Goal: Task Accomplishment & Management: Manage account settings

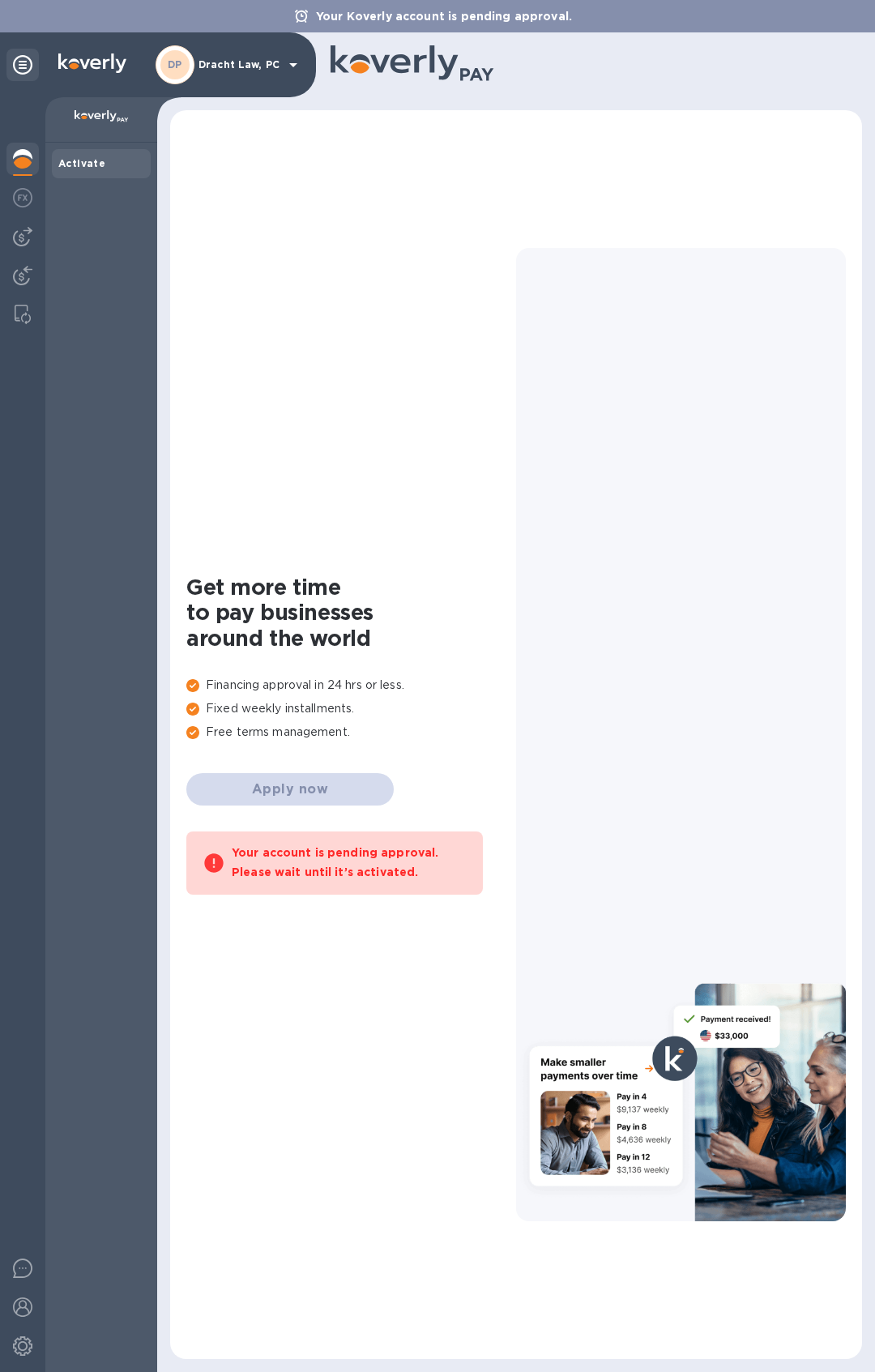
click at [272, 56] on div "[PERSON_NAME] Law, PC" at bounding box center [230, 65] width 147 height 39
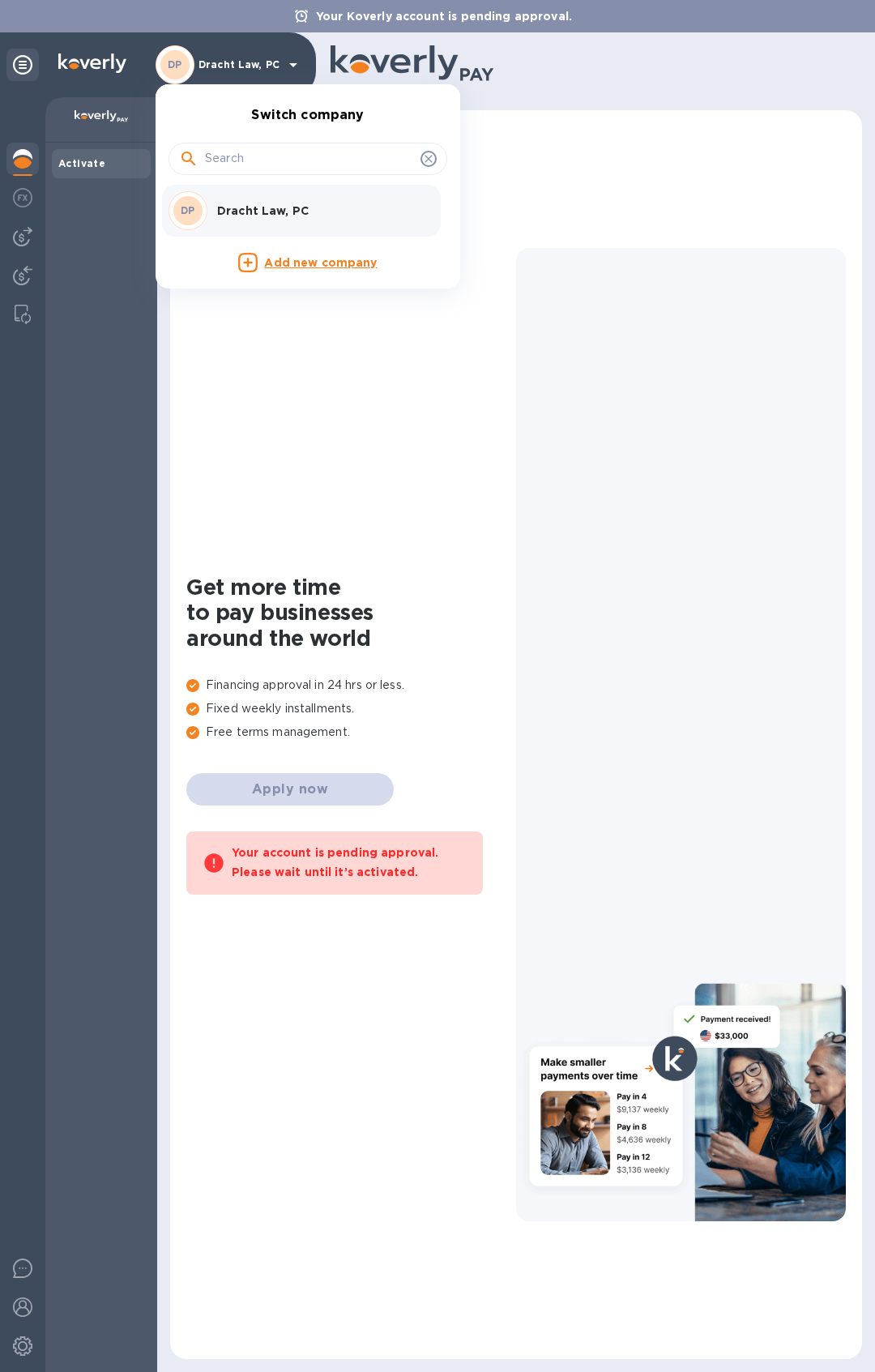
click at [324, 217] on p "Dracht Law, PC" at bounding box center [319, 211] width 204 height 17
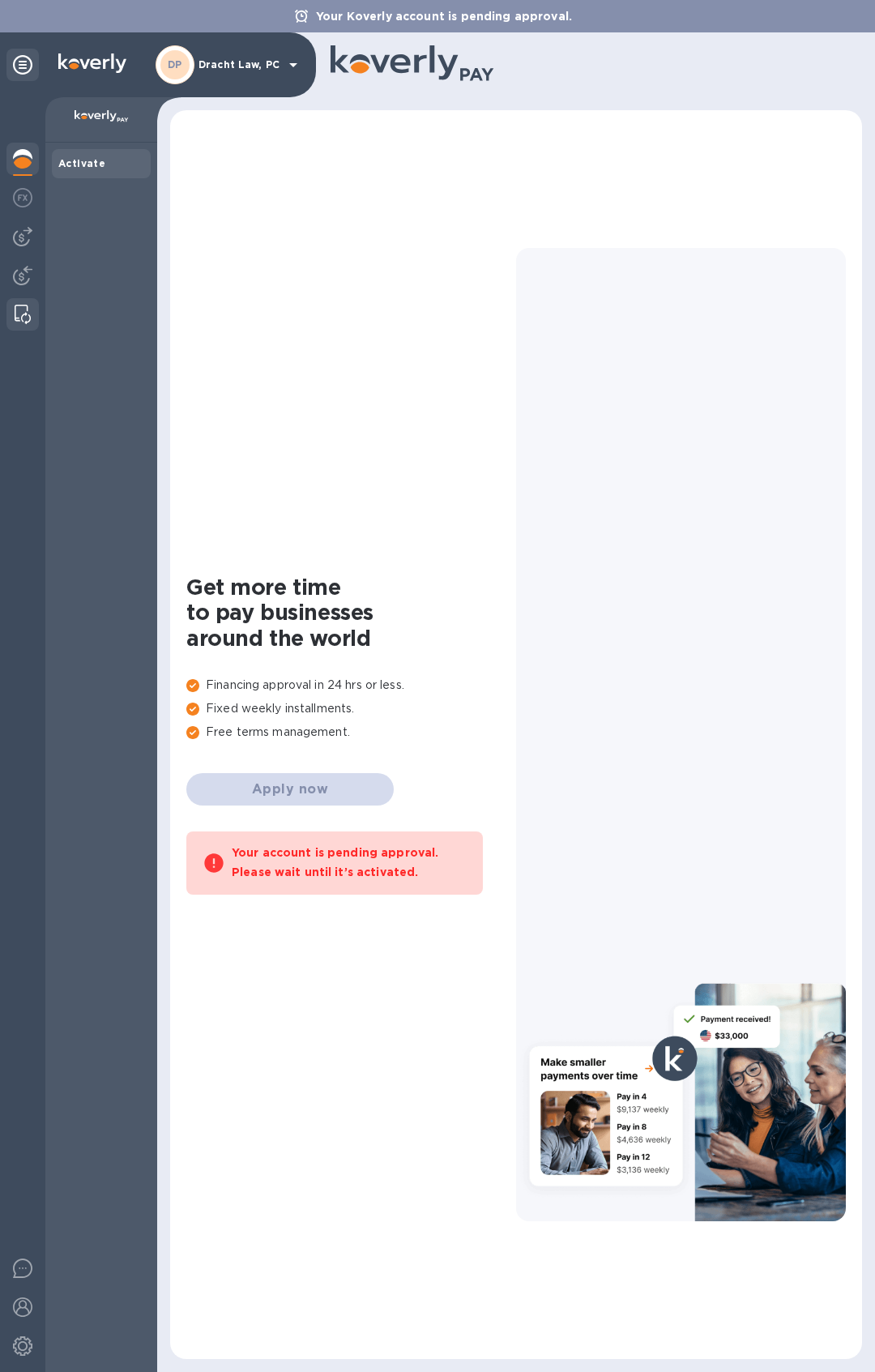
click at [21, 305] on img at bounding box center [23, 315] width 17 height 20
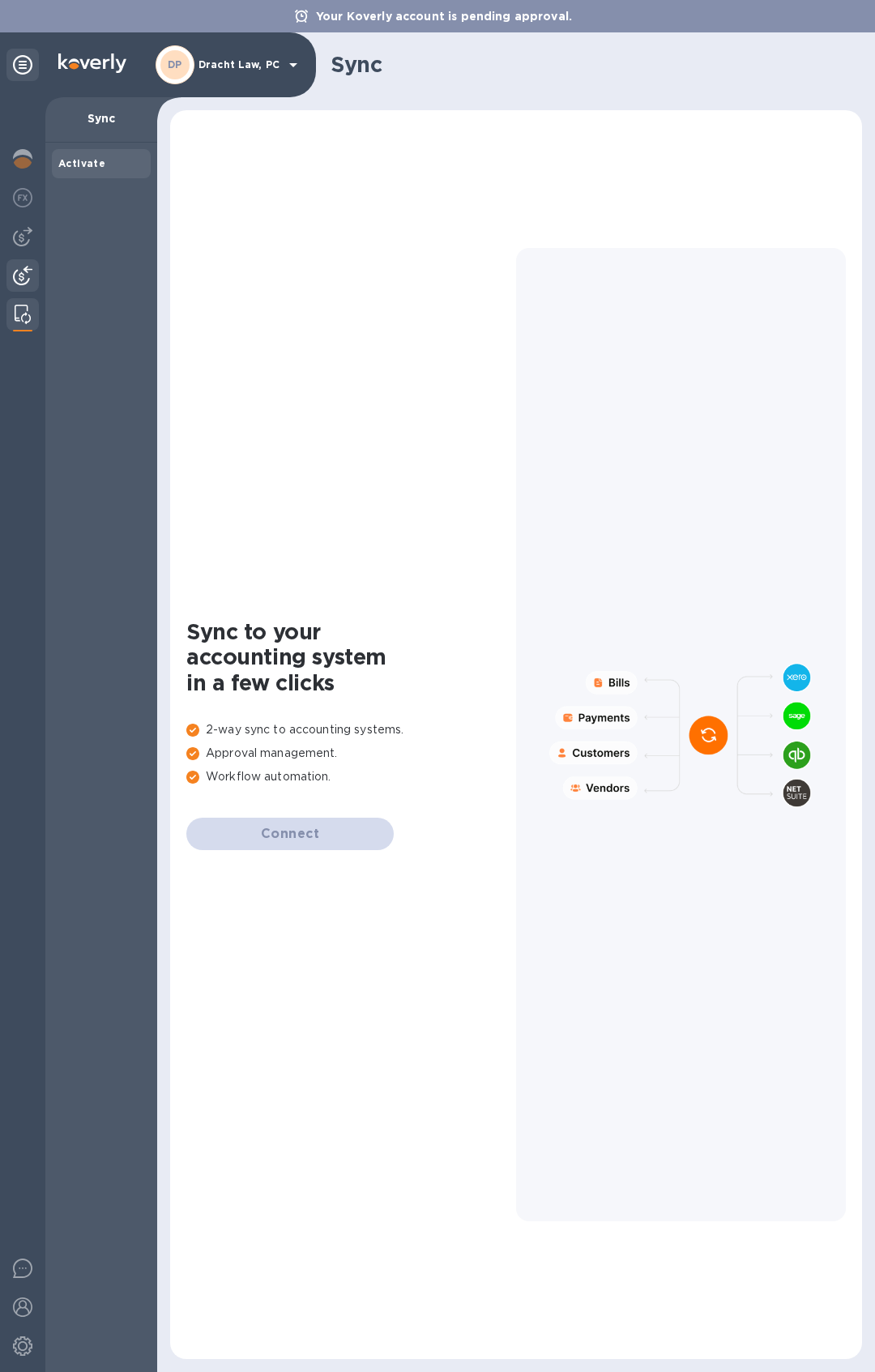
click at [21, 271] on img at bounding box center [23, 276] width 20 height 20
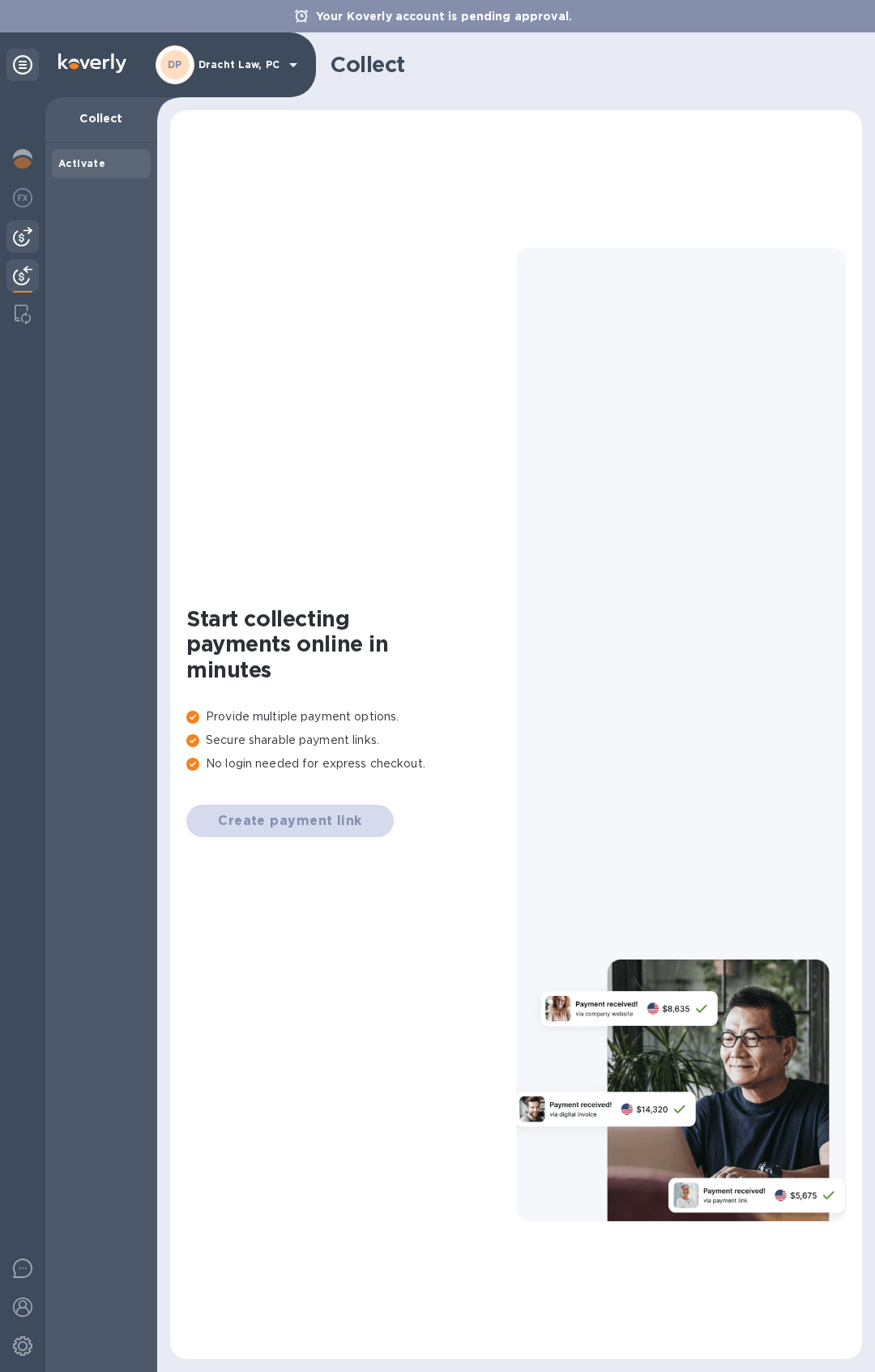
click at [19, 241] on img at bounding box center [23, 236] width 20 height 20
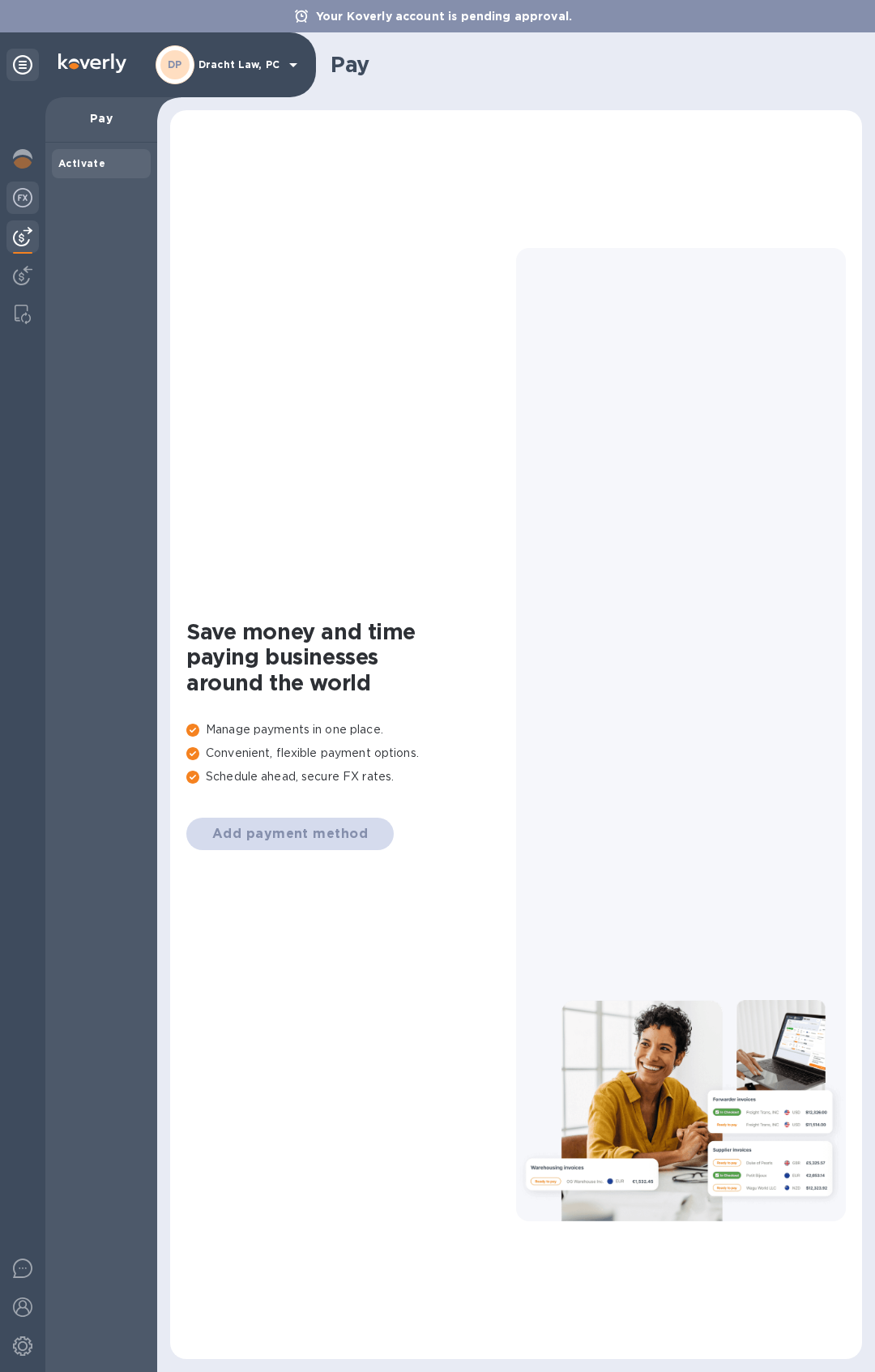
click at [20, 206] on img at bounding box center [23, 198] width 20 height 20
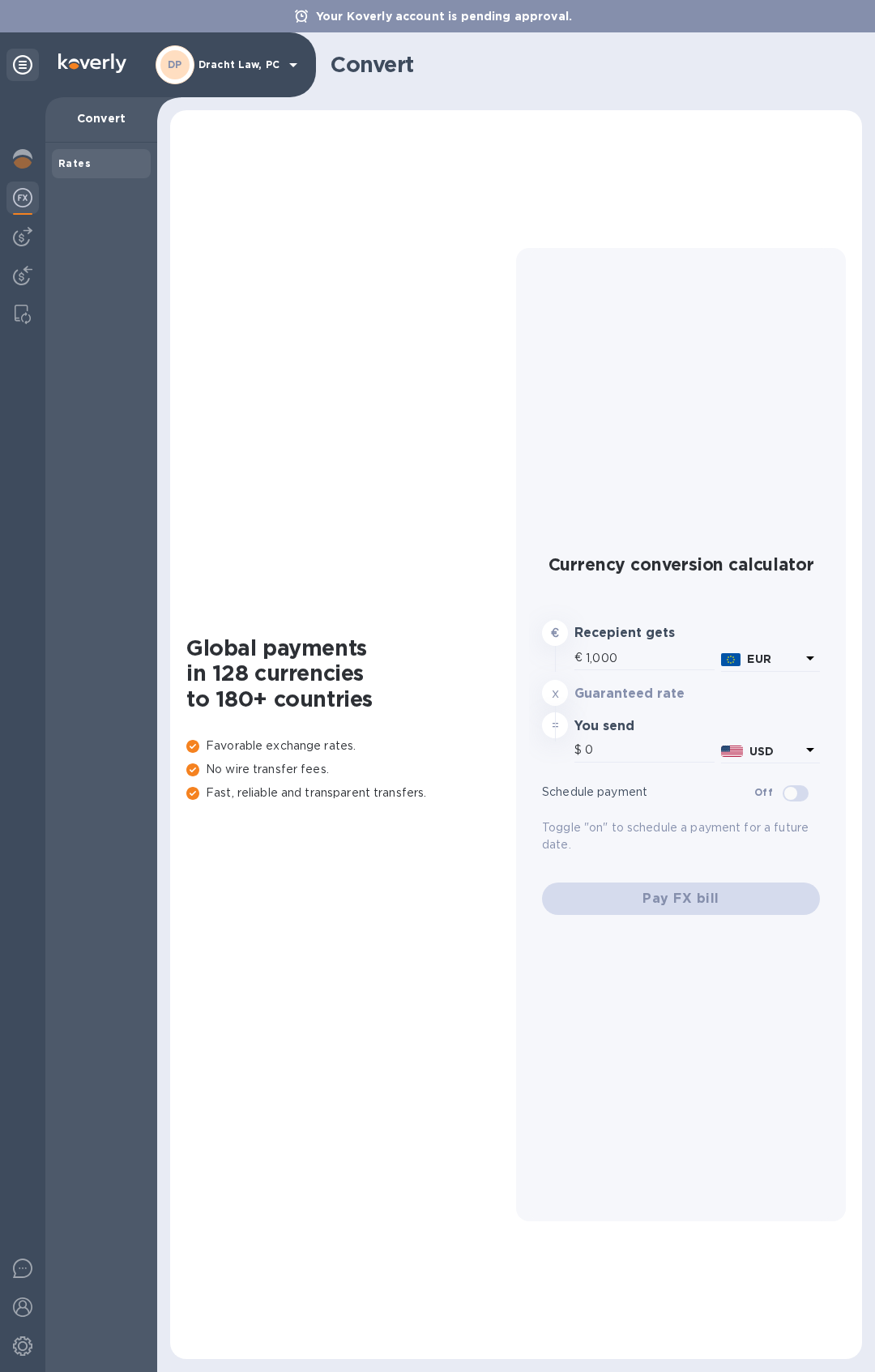
type input "1,171.24"
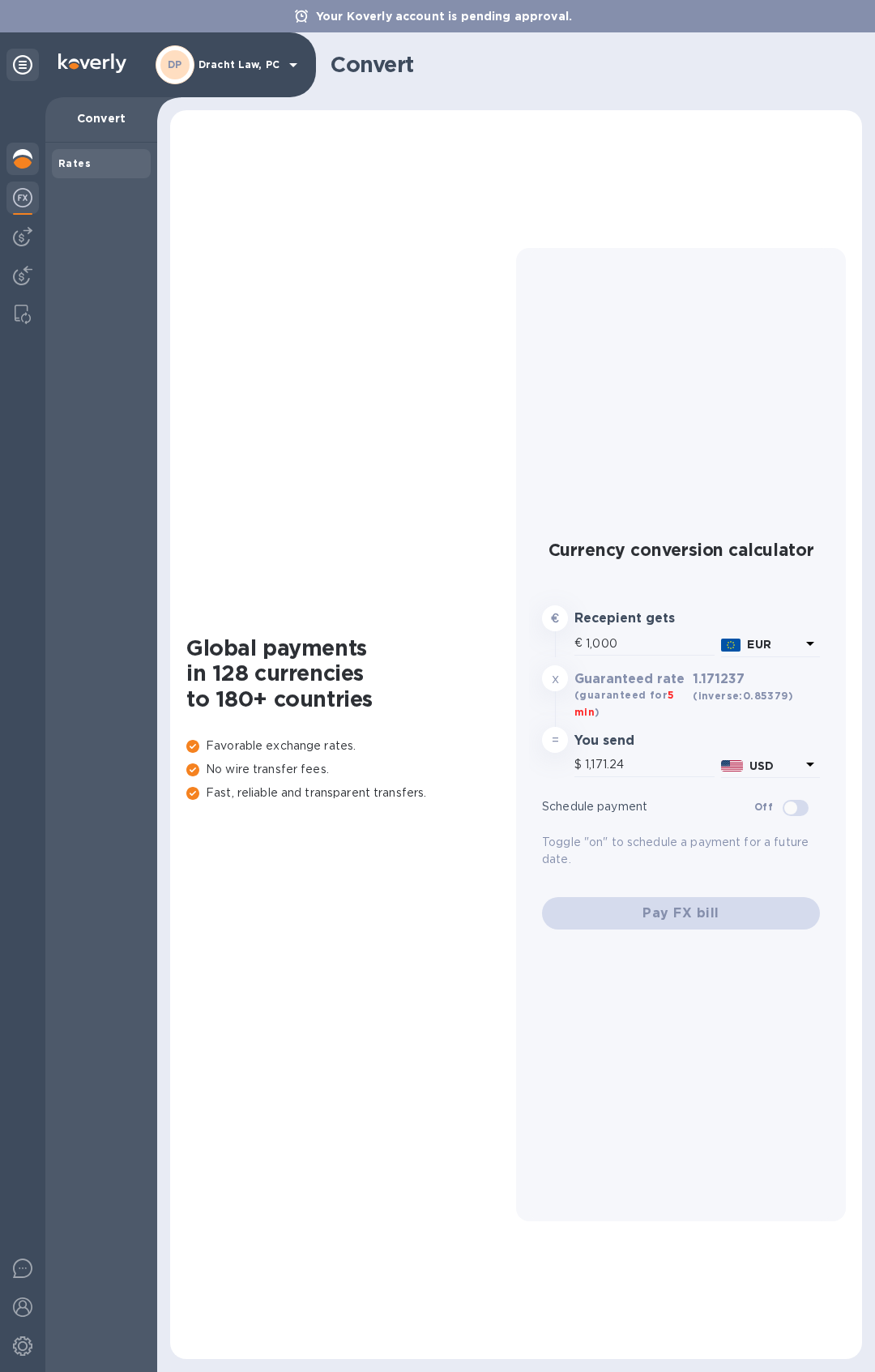
click at [15, 152] on img at bounding box center [23, 159] width 20 height 20
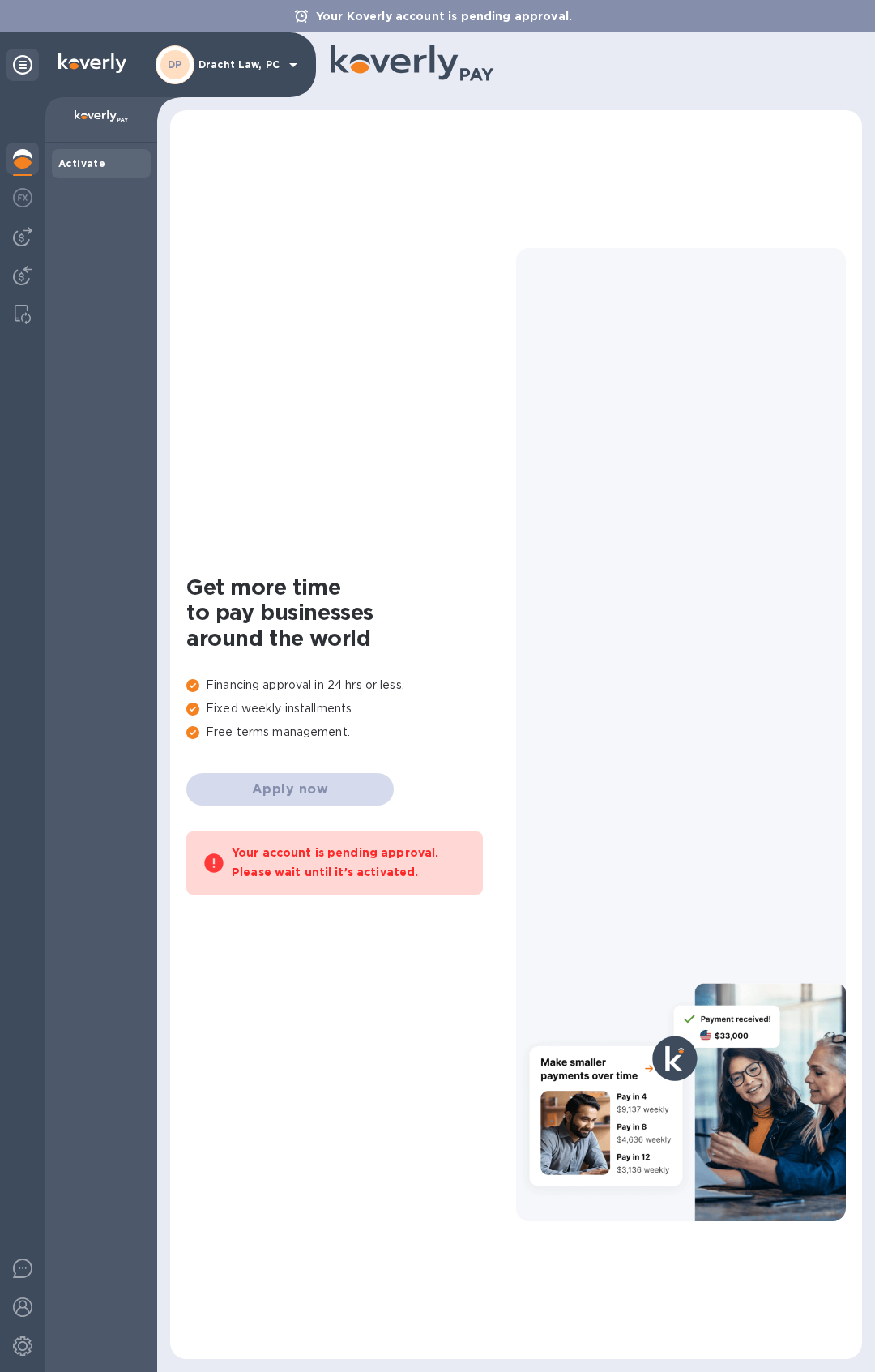
click at [833, 17] on div "Your Koverly account is pending approval." at bounding box center [438, 16] width 875 height 32
click at [25, 1331] on div at bounding box center [23, 1347] width 32 height 35
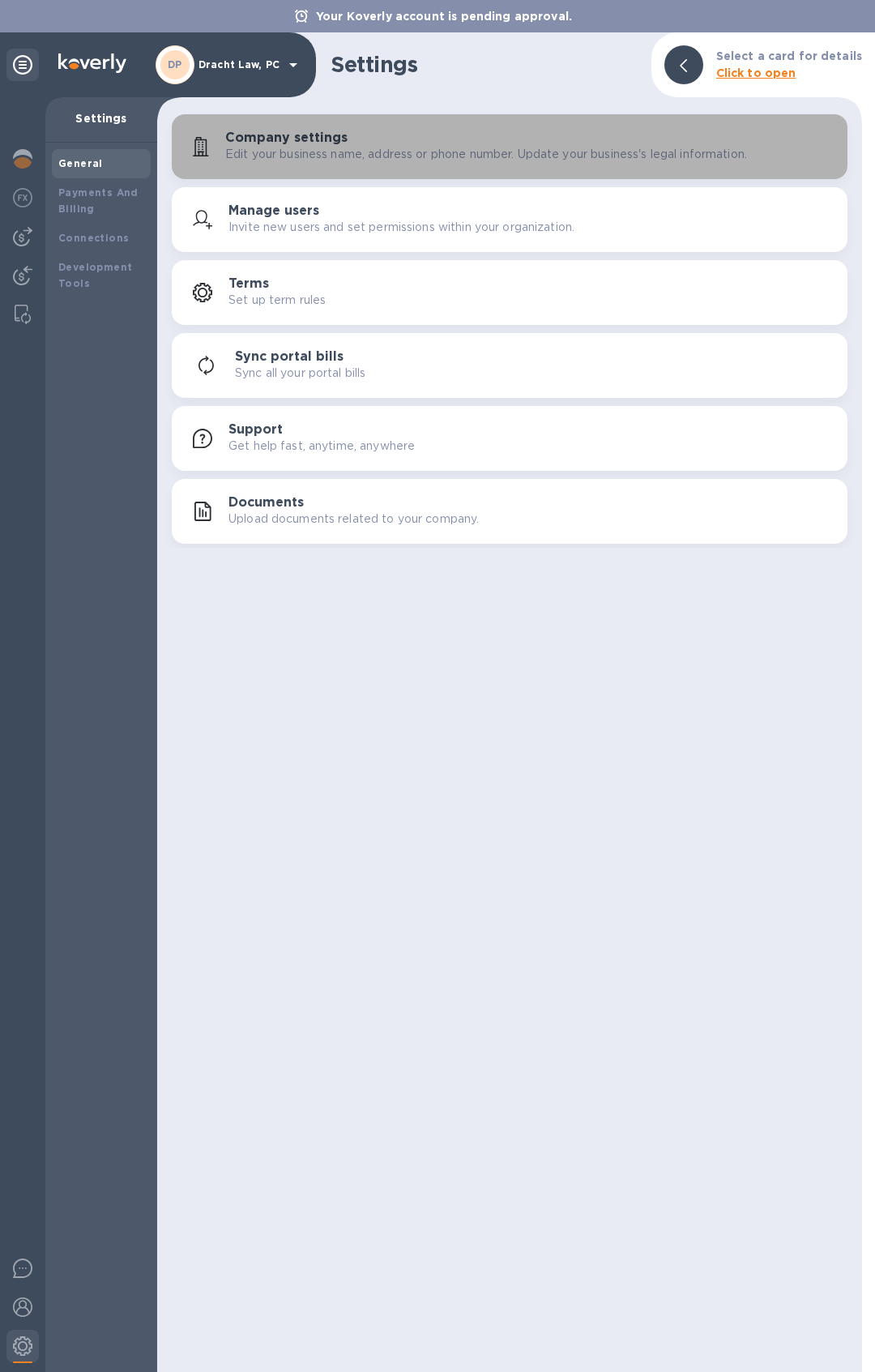
click at [373, 142] on div "Company settings Edit your business name, address or phone number. Update your …" at bounding box center [530, 146] width 609 height 32
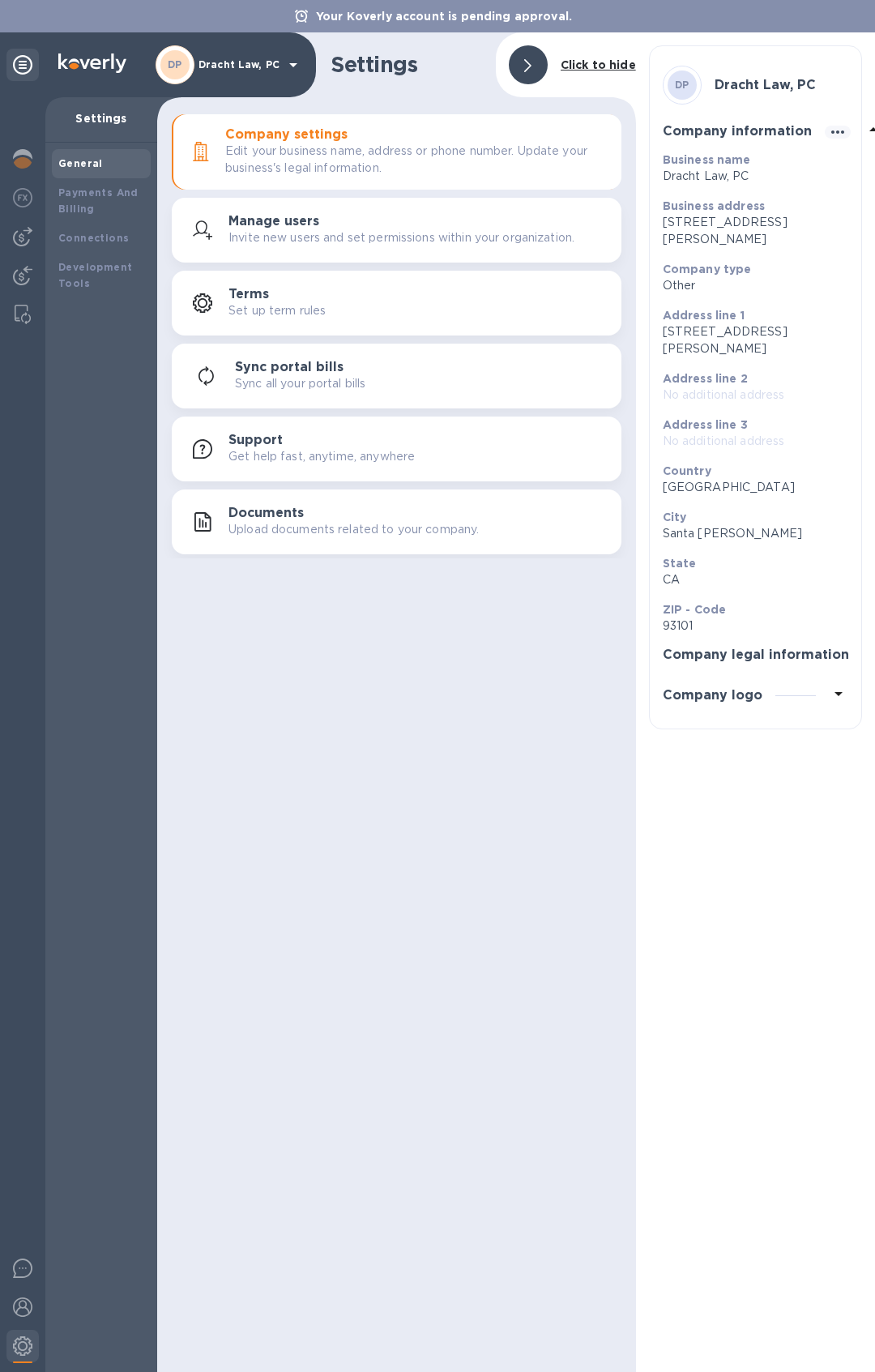
click at [754, 701] on h3 "Company logo" at bounding box center [713, 695] width 100 height 16
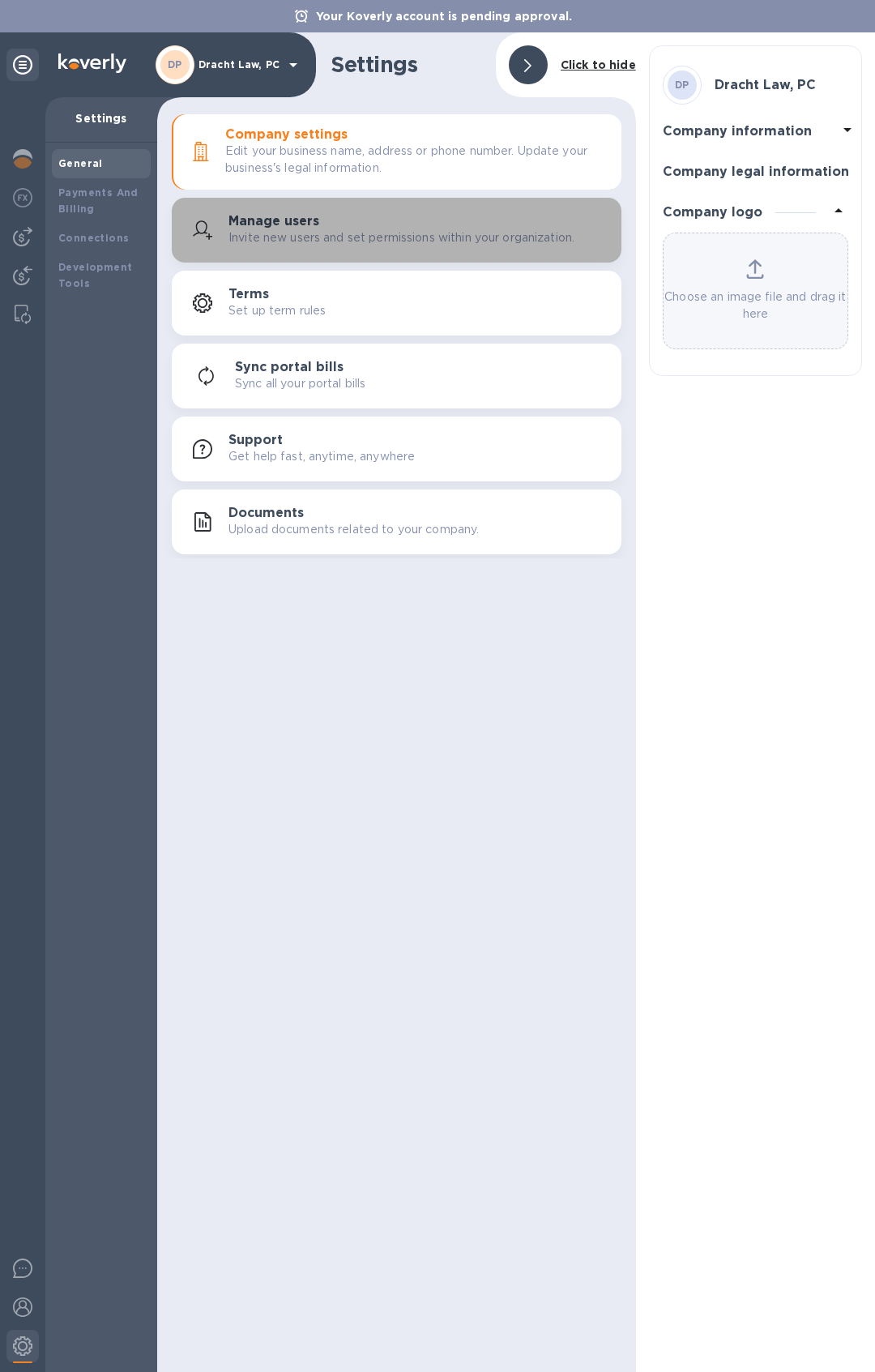
click at [353, 219] on div "Manage users Invite new users and set permissions within your organization." at bounding box center [418, 229] width 380 height 32
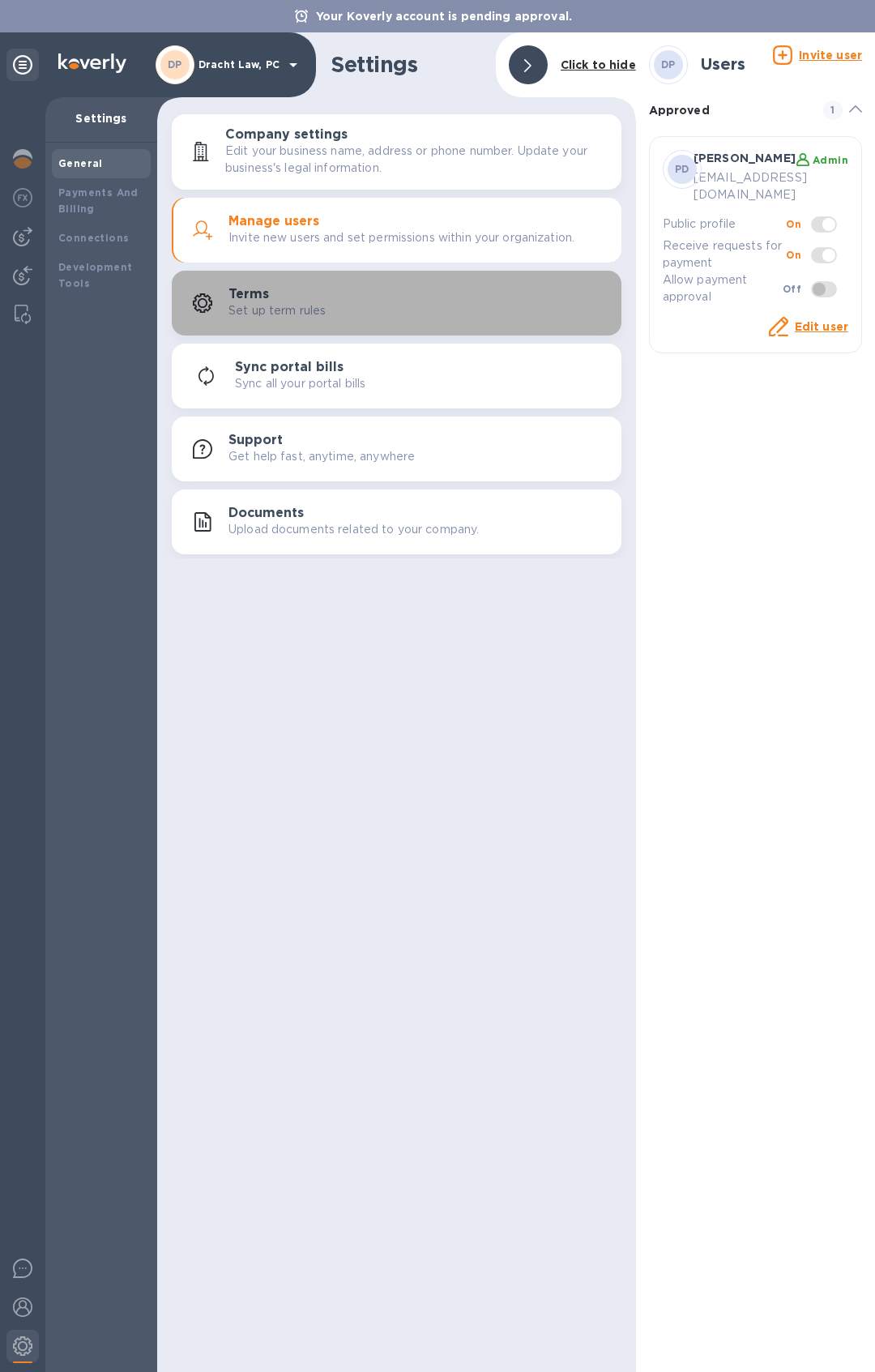
click at [343, 294] on div "Terms Set up term rules" at bounding box center [418, 302] width 380 height 32
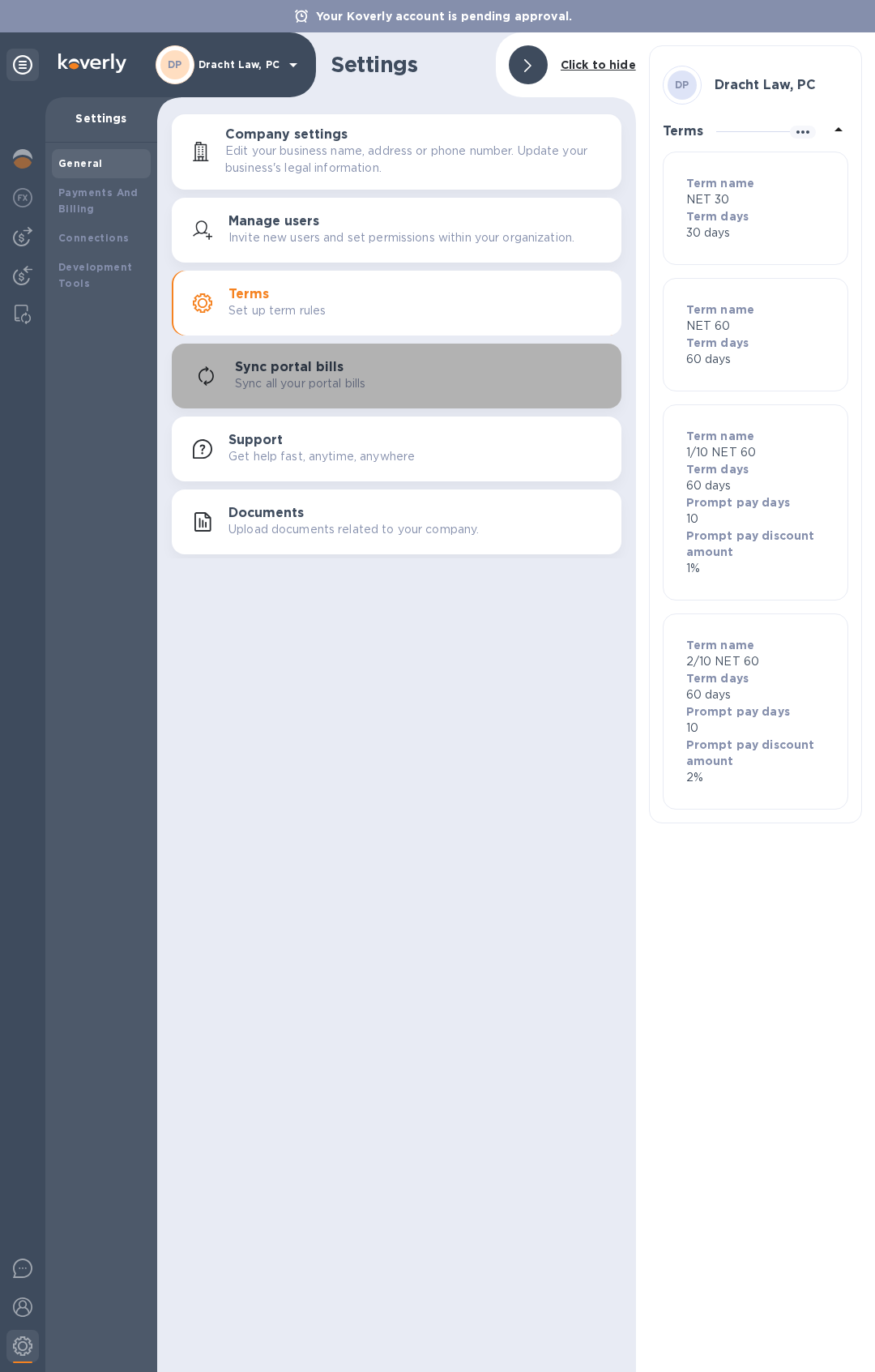
click at [413, 385] on div "Sync all your portal bills" at bounding box center [422, 383] width 374 height 17
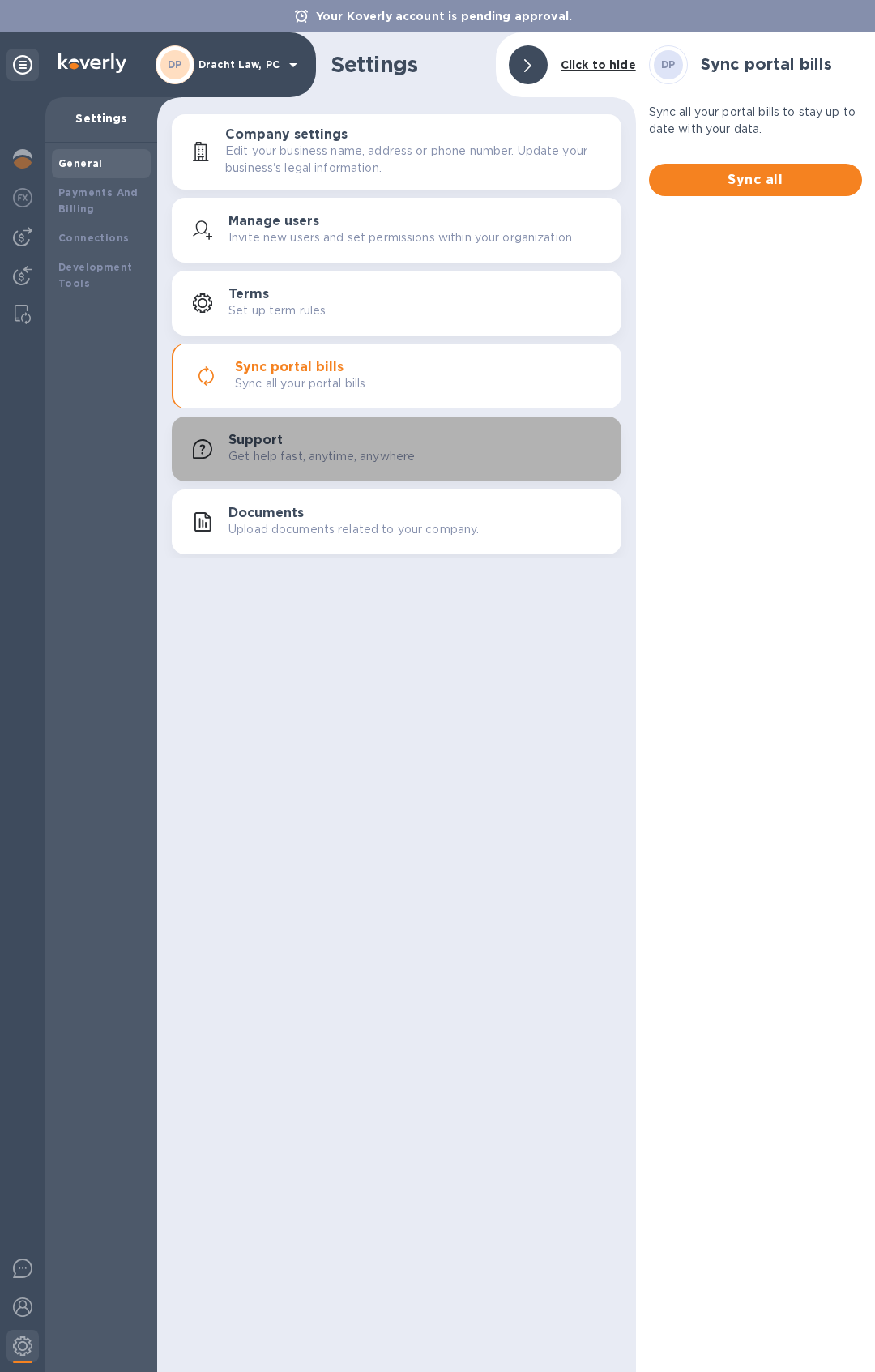
click at [396, 441] on div "Support Get help fast, anytime, anywhere" at bounding box center [418, 448] width 380 height 32
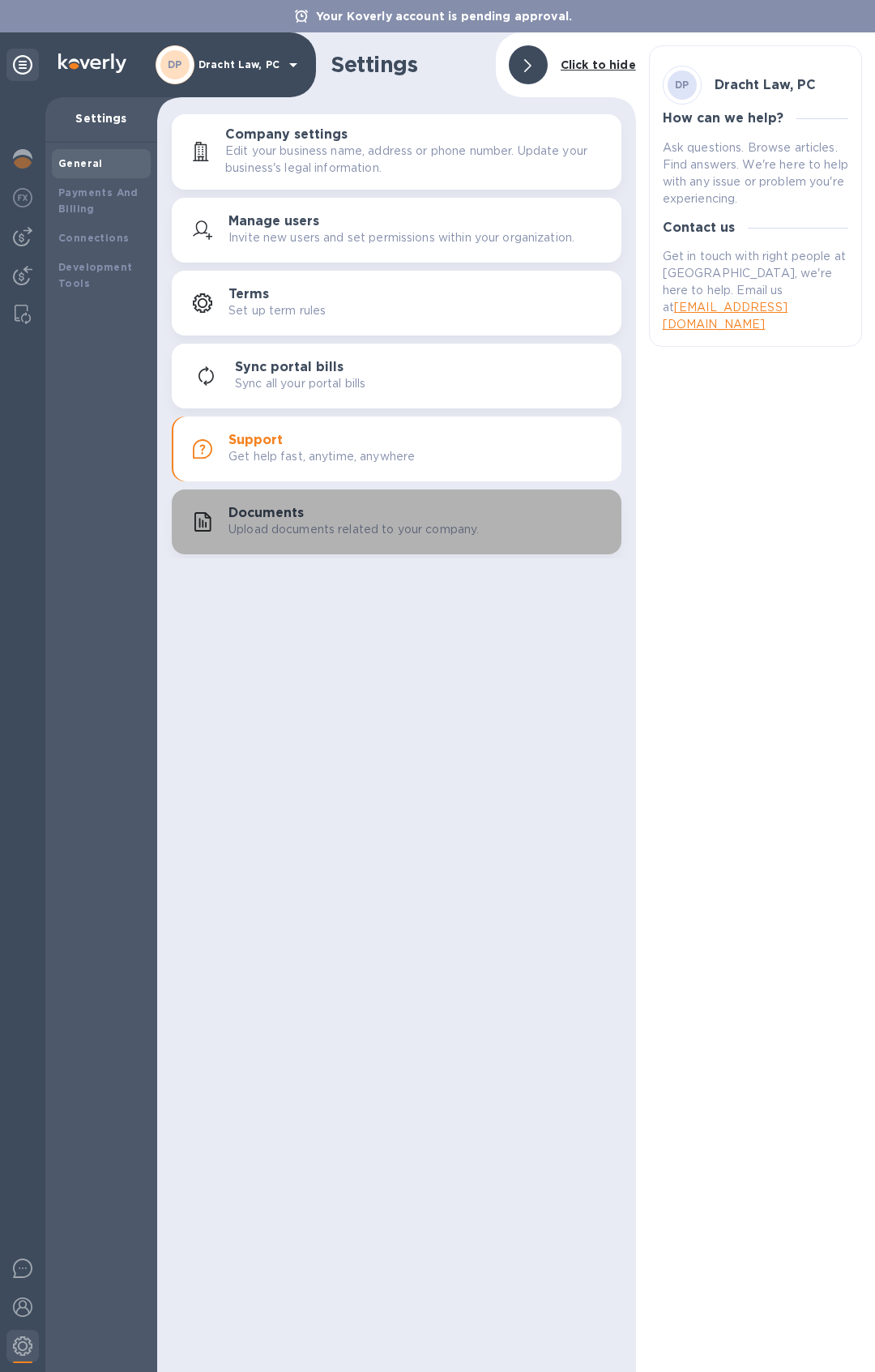
click at [416, 527] on p "Upload documents related to your company." at bounding box center [353, 529] width 250 height 17
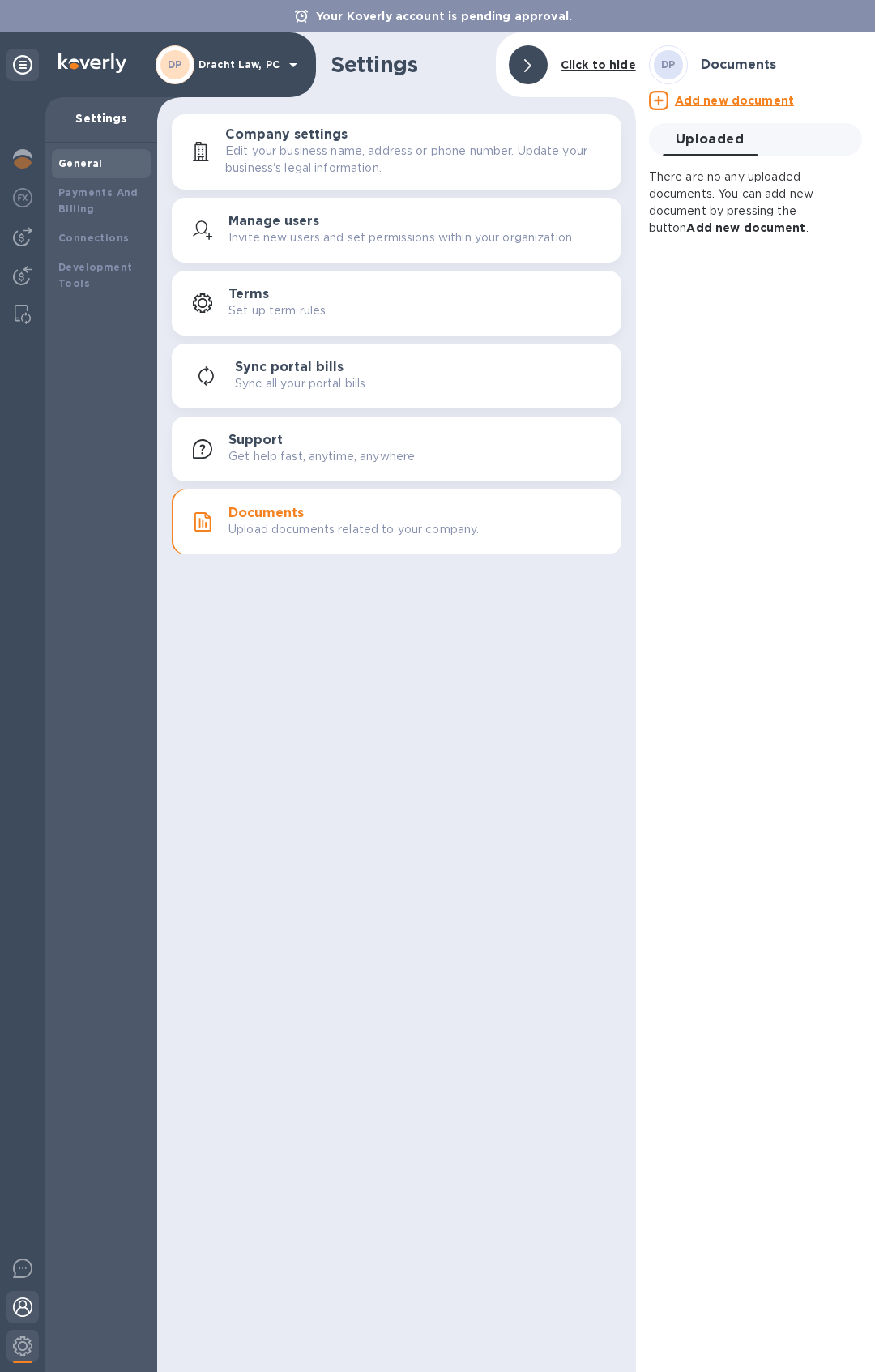
click at [22, 1305] on img at bounding box center [23, 1307] width 20 height 20
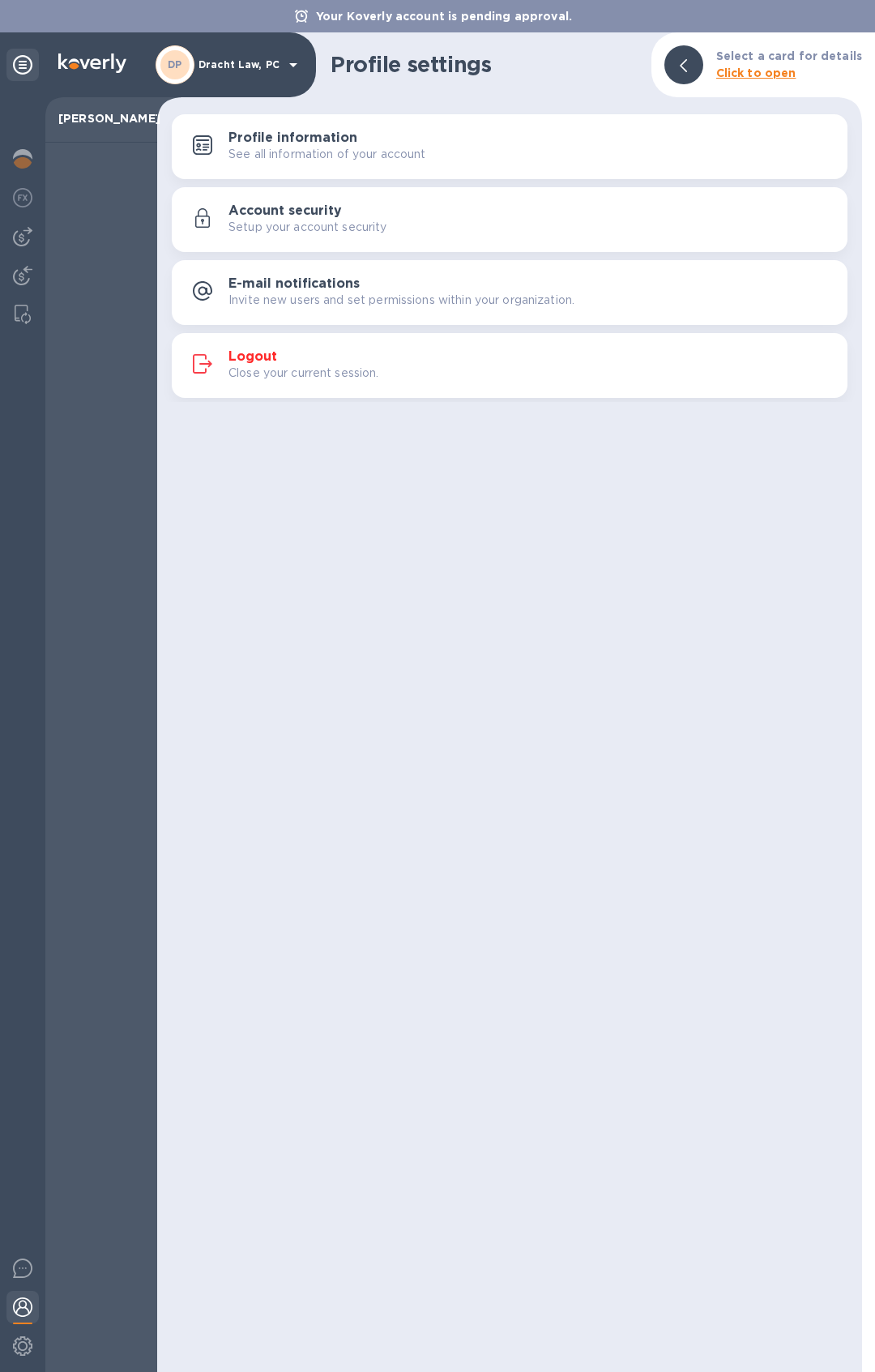
click at [620, 542] on div "Profile settings Select a card for details Click to open Profile information Se…" at bounding box center [509, 702] width 705 height 1340
click at [30, 49] on div at bounding box center [23, 65] width 32 height 32
click at [92, 63] on img at bounding box center [91, 64] width 68 height 20
click at [212, 62] on p "Dracht Law, PC" at bounding box center [238, 65] width 81 height 12
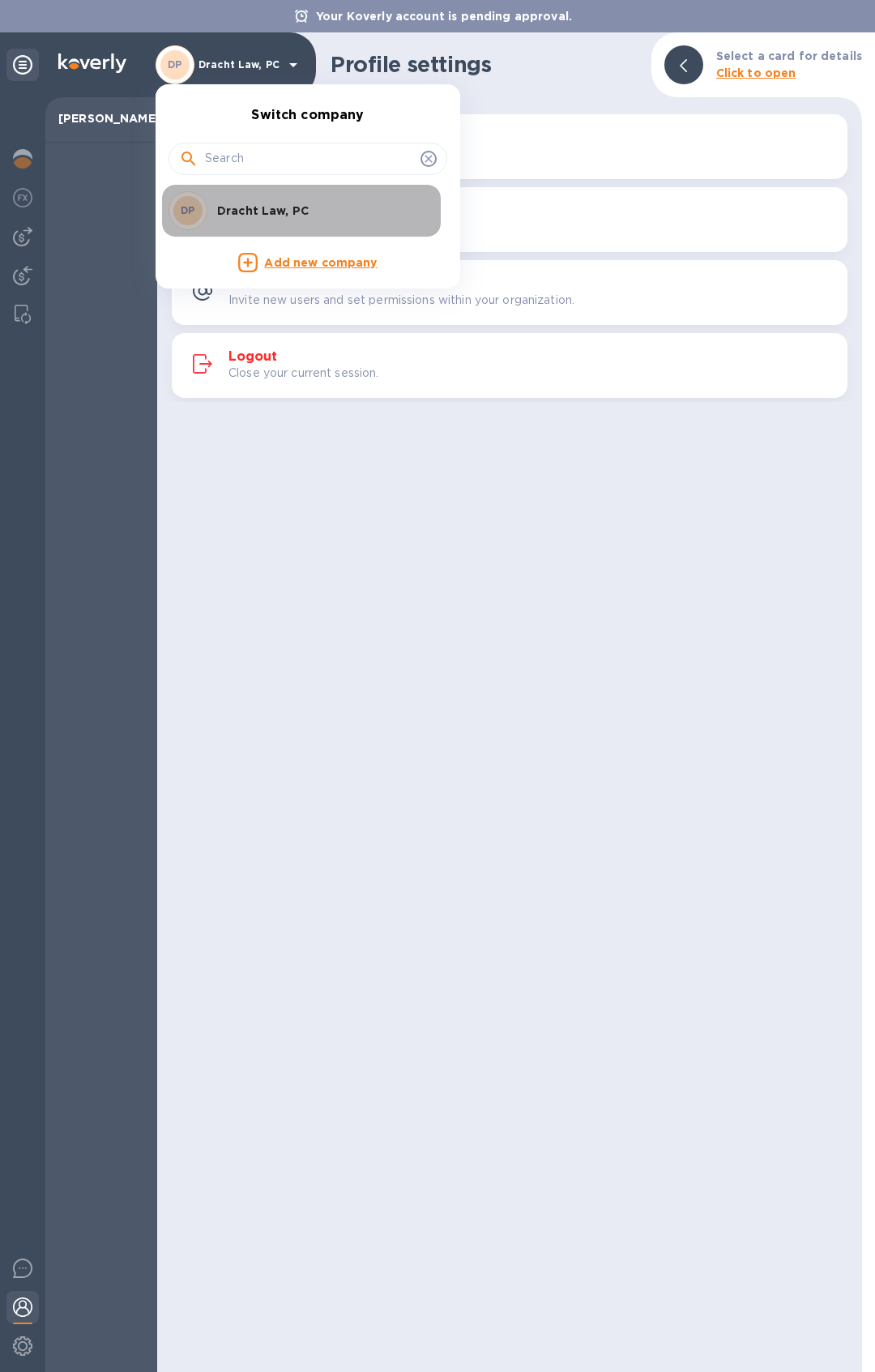
click at [272, 214] on p "Dracht Law, PC" at bounding box center [319, 211] width 204 height 17
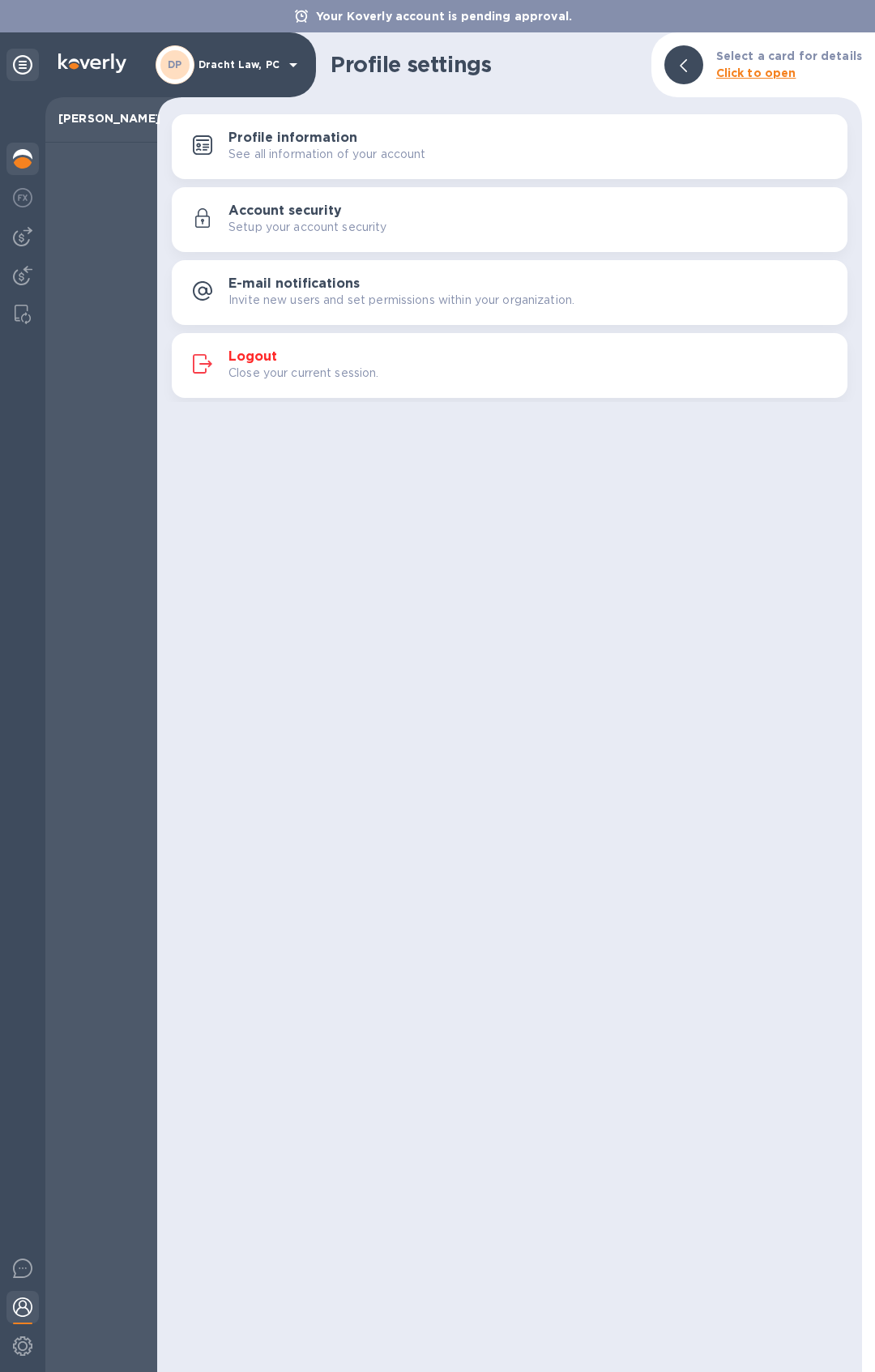
click at [26, 156] on img at bounding box center [23, 159] width 20 height 20
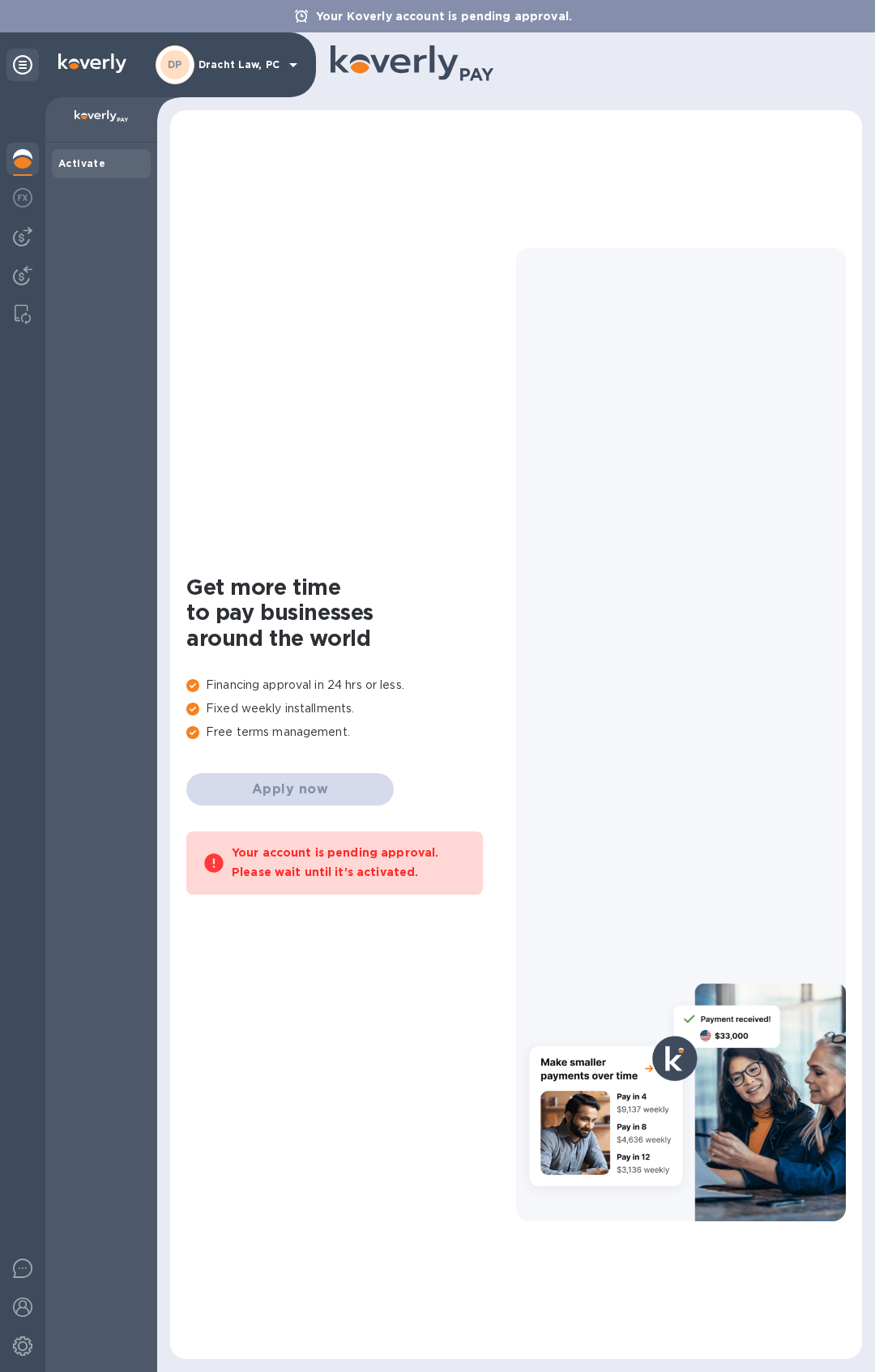
click at [342, 1042] on div "Get more time to pay businesses around the world Financing approval in 24 hrs o…" at bounding box center [516, 735] width 660 height 1216
click at [16, 191] on img at bounding box center [23, 198] width 20 height 20
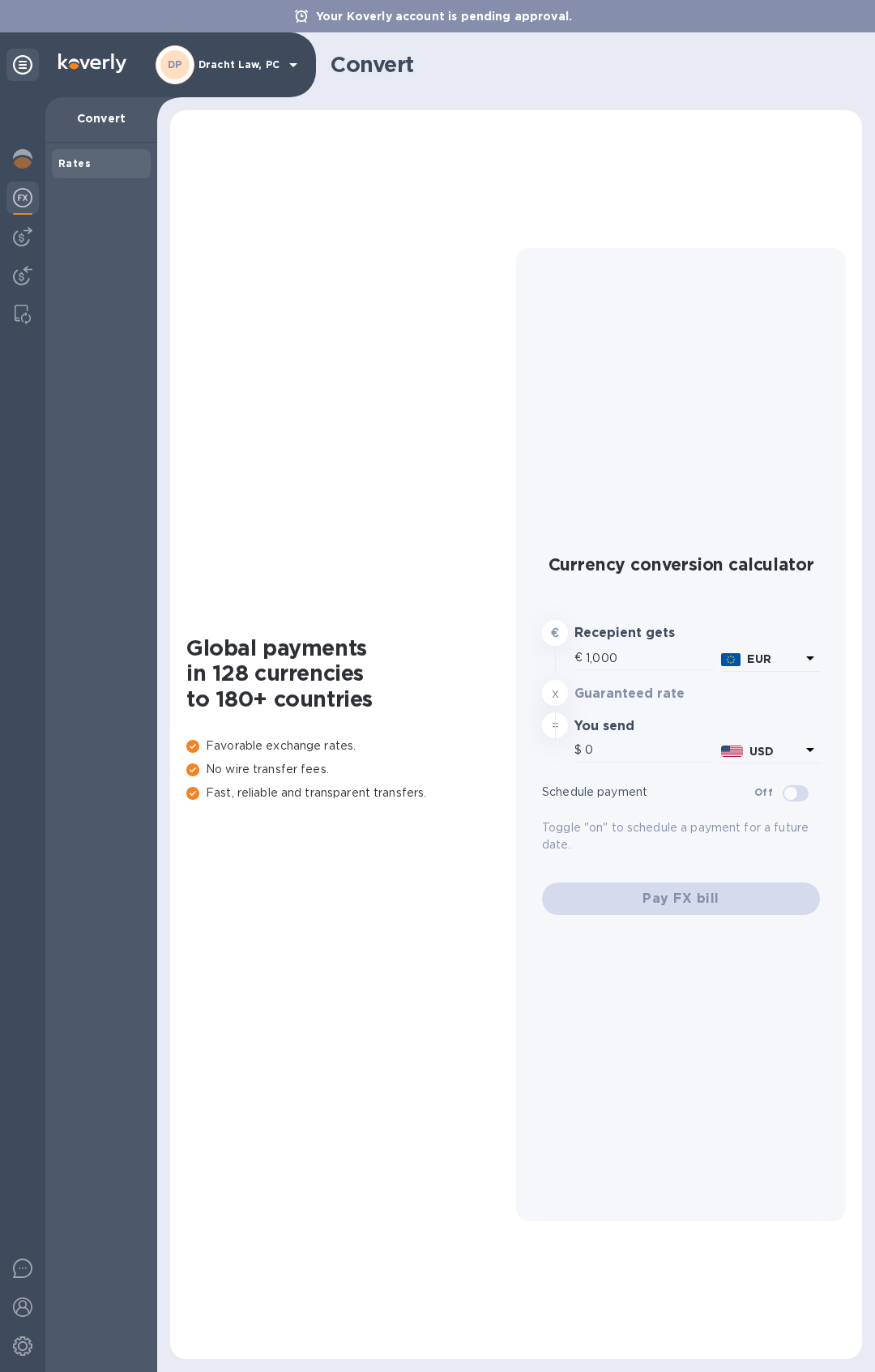
type input "1,171.54"
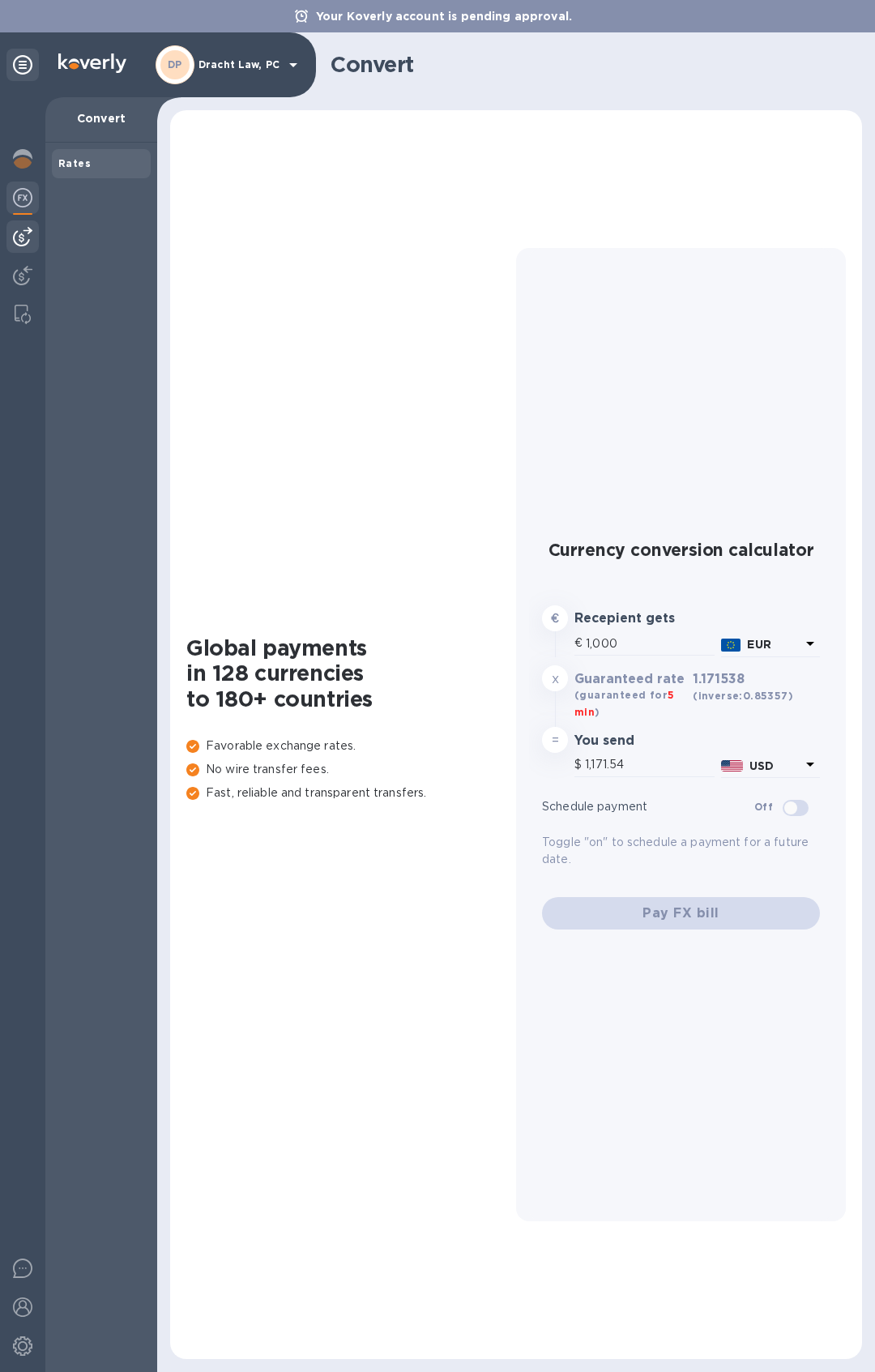
click at [24, 246] on div at bounding box center [23, 236] width 32 height 32
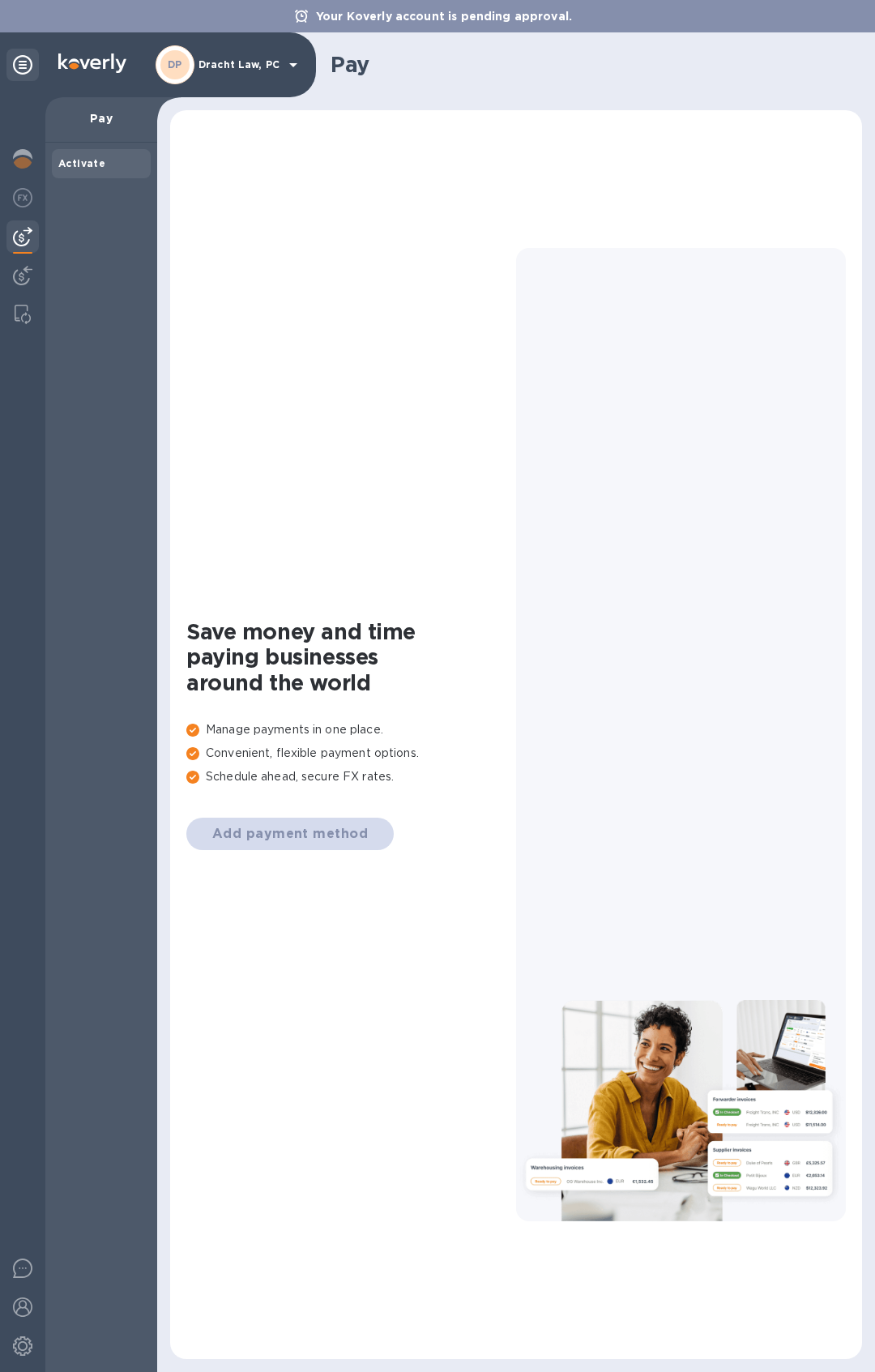
drag, startPoint x: 279, startPoint y: 838, endPoint x: 273, endPoint y: 823, distance: 16.2
click at [278, 838] on div "Add payment method" at bounding box center [351, 834] width 330 height 32
click at [17, 277] on img at bounding box center [23, 276] width 20 height 20
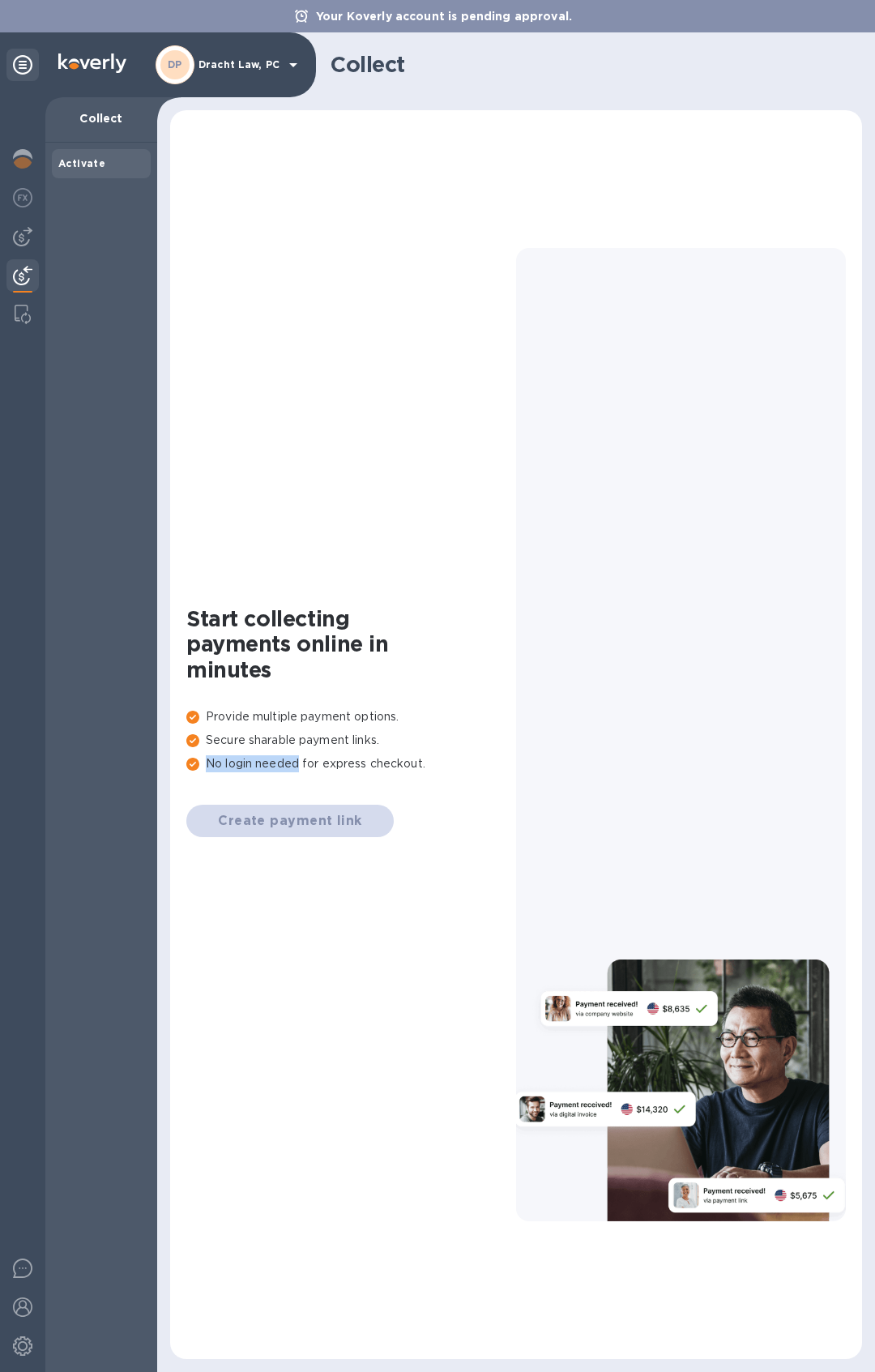
drag, startPoint x: 258, startPoint y: 721, endPoint x: 309, endPoint y: 791, distance: 86.6
click at [309, 791] on div "Start collecting payments online in minutes Provide multiple payment options. S…" at bounding box center [351, 735] width 330 height 258
drag, startPoint x: 334, startPoint y: 1033, endPoint x: 336, endPoint y: 1022, distance: 11.2
click at [333, 1033] on div "Start collecting payments online in minutes Provide multiple payment options. S…" at bounding box center [516, 735] width 660 height 1216
